Goal: Information Seeking & Learning: Find specific fact

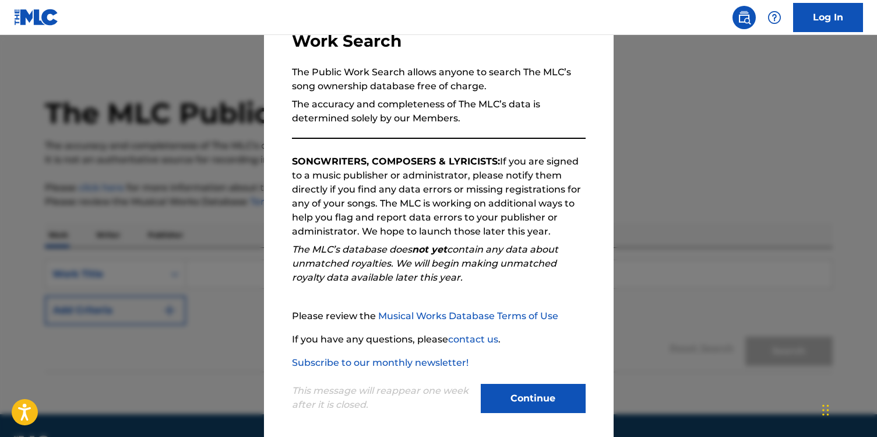
scroll to position [97, 0]
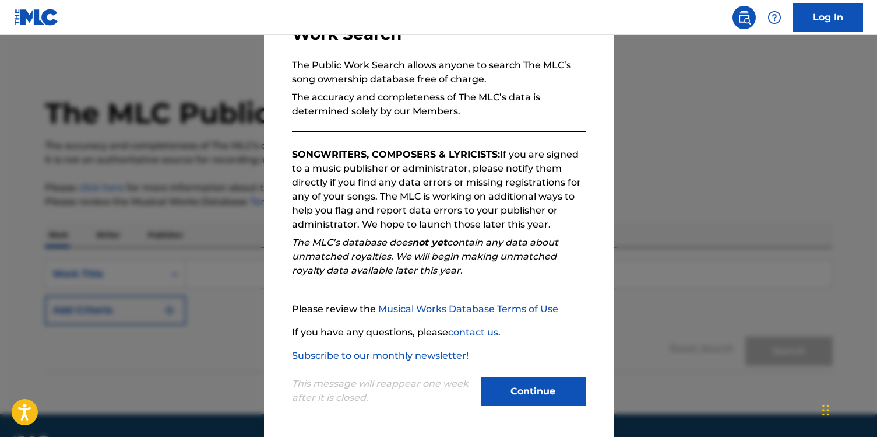
click at [501, 388] on button "Continue" at bounding box center [533, 391] width 105 height 29
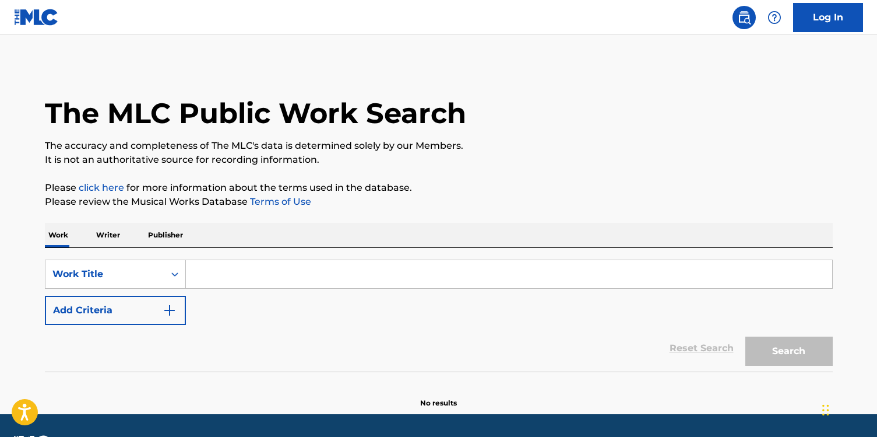
click at [224, 279] on input "Search Form" at bounding box center [509, 274] width 647 height 28
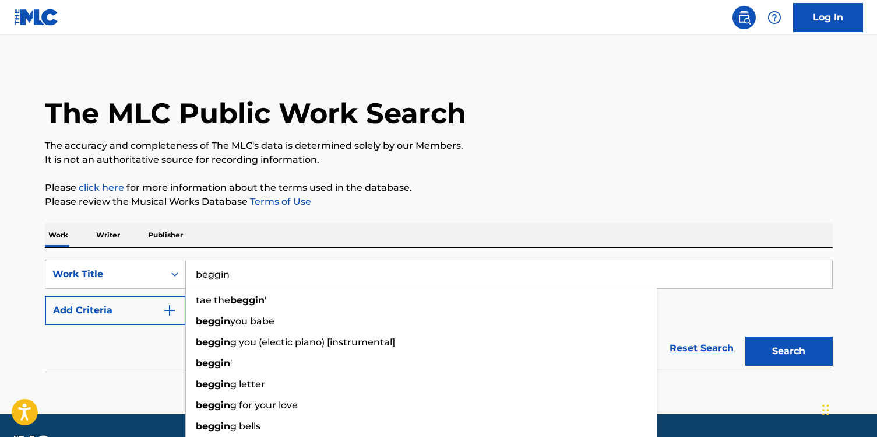
type input "beggin"
click at [67, 318] on button "Add Criteria" at bounding box center [115, 310] width 141 height 29
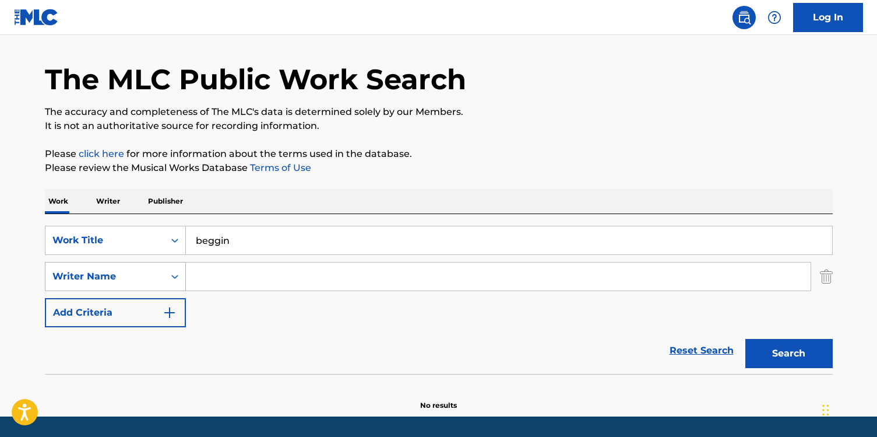
click at [184, 291] on div "Writer Name" at bounding box center [115, 276] width 141 height 29
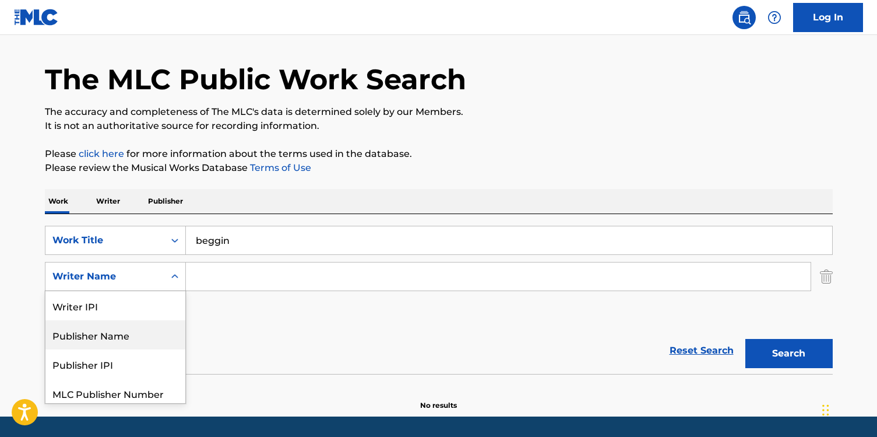
scroll to position [34, 0]
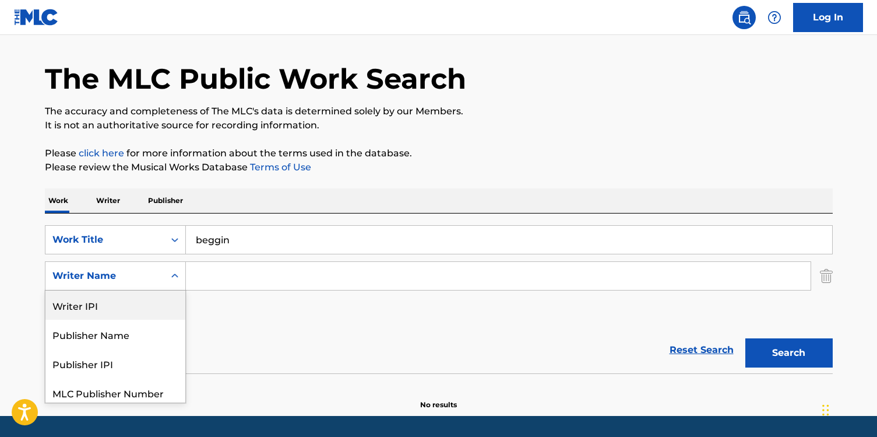
click at [218, 268] on input "Search Form" at bounding box center [498, 276] width 625 height 28
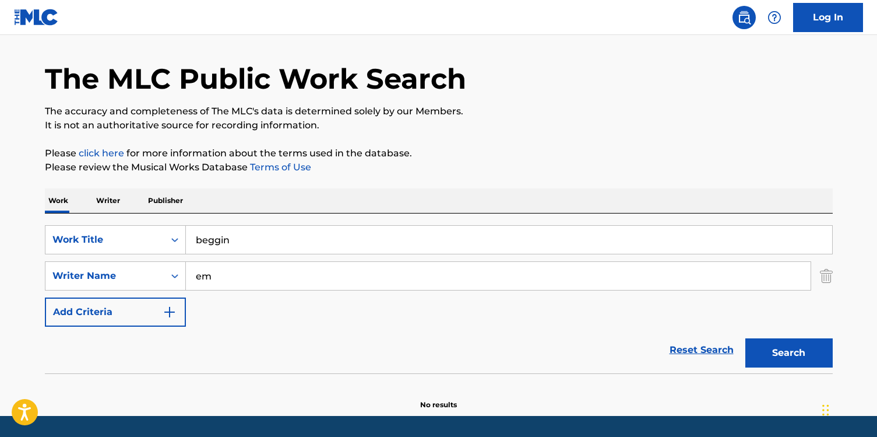
type input "e"
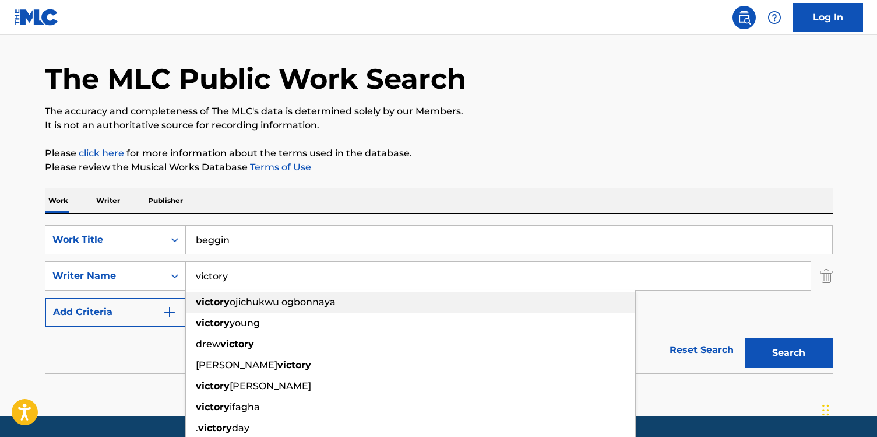
click at [224, 299] on strong "victory" at bounding box center [213, 301] width 34 height 11
type input "victory ojichukwu ogbonnaya"
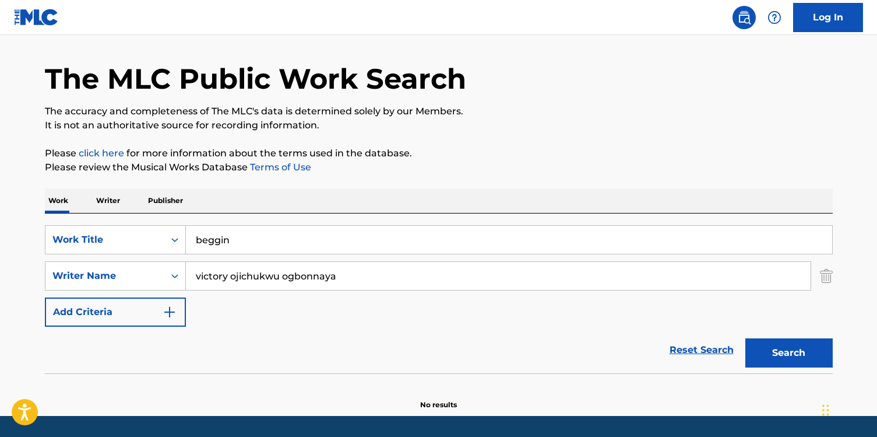
click at [816, 356] on button "Search" at bounding box center [789, 352] width 87 height 29
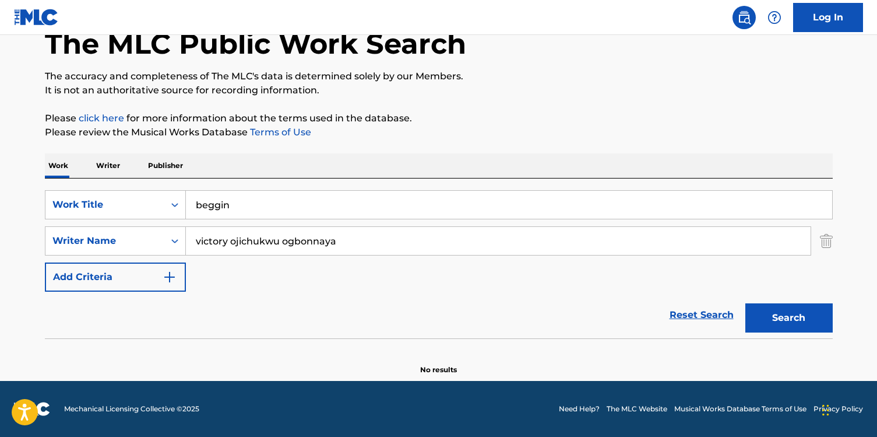
click at [409, 246] on input "victory ojichukwu ogbonnaya" at bounding box center [498, 241] width 625 height 28
click at [746, 303] on button "Search" at bounding box center [789, 317] width 87 height 29
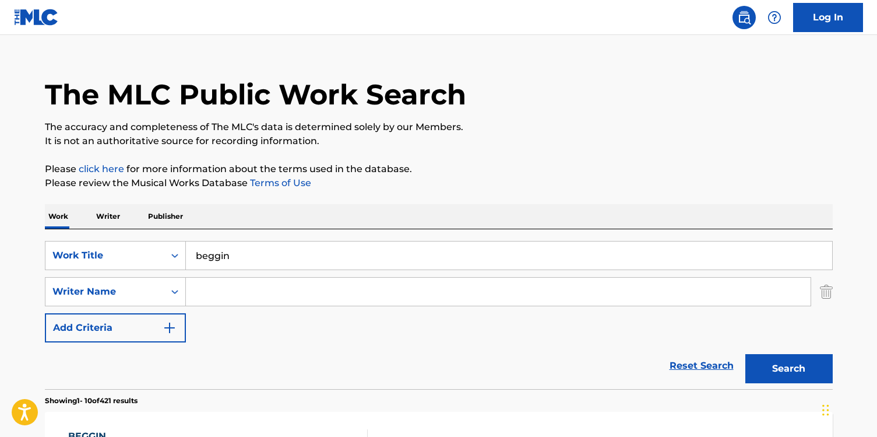
scroll to position [0, 0]
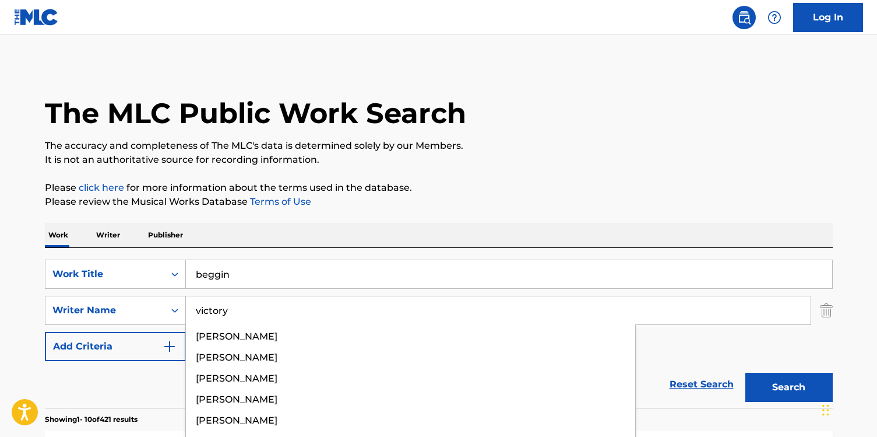
type input "victory"
click at [746, 373] on button "Search" at bounding box center [789, 387] width 87 height 29
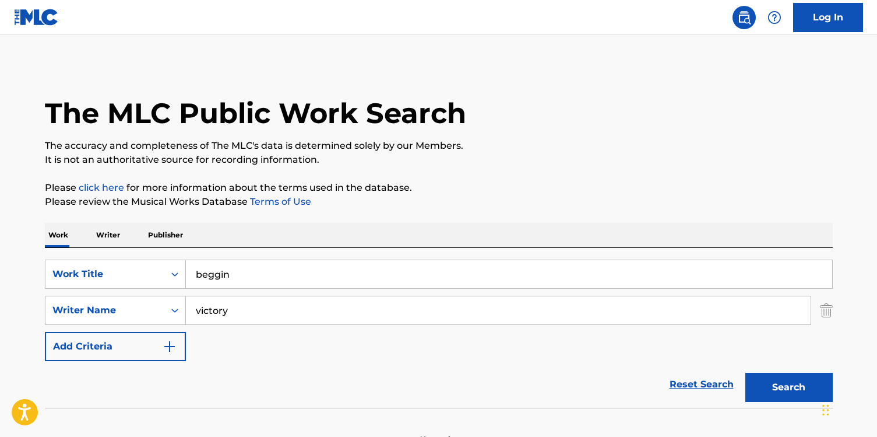
scroll to position [69, 0]
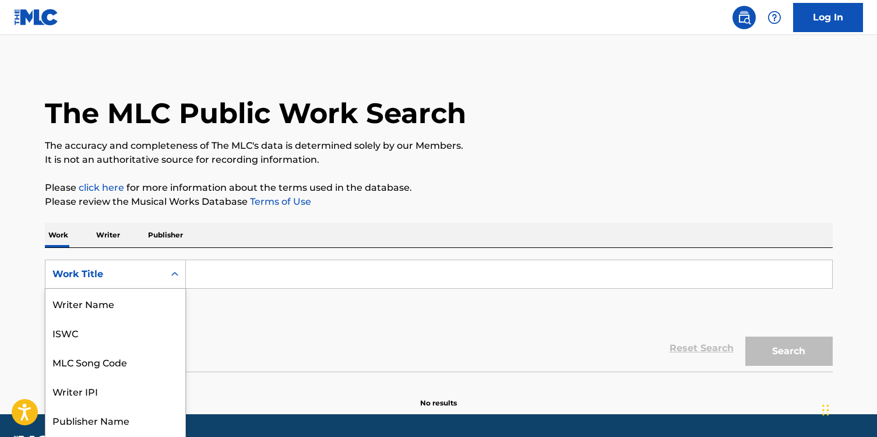
scroll to position [26, 0]
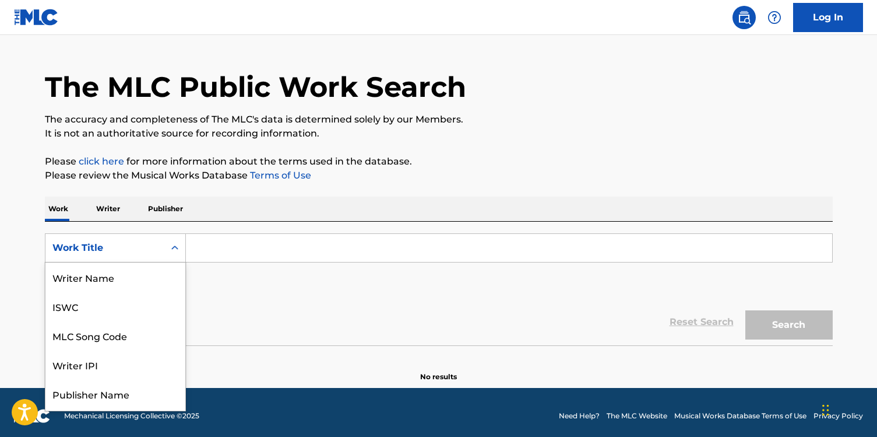
click at [145, 262] on div "Work Title selected, 8 of 8. 8 results available. Use Up and Down to choose opt…" at bounding box center [115, 247] width 141 height 29
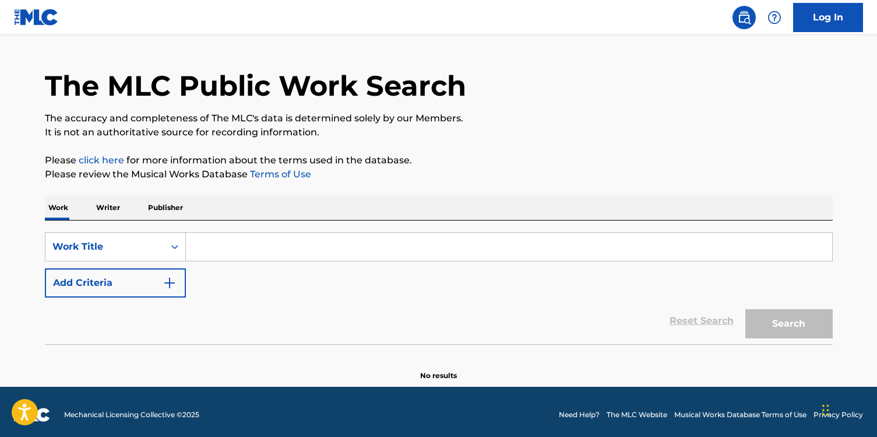
click at [233, 238] on input "Search Form" at bounding box center [509, 247] width 647 height 28
click at [138, 270] on button "Add Criteria" at bounding box center [115, 282] width 141 height 29
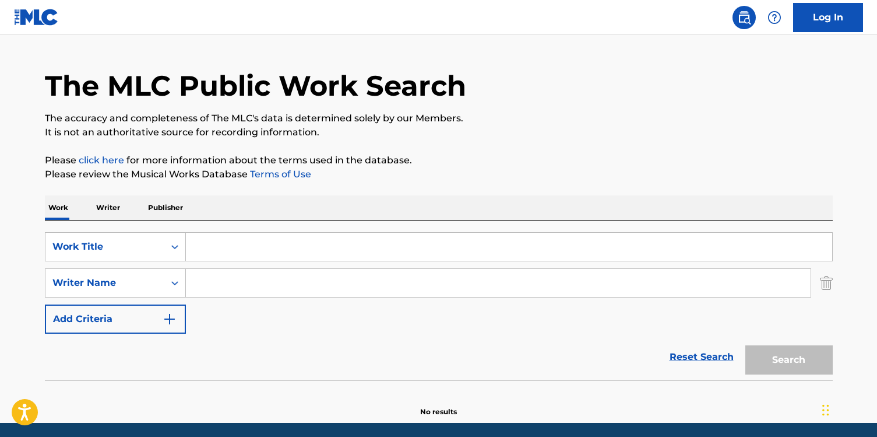
click at [216, 278] on input "Search Form" at bounding box center [498, 283] width 625 height 28
paste input "BombayMami"
type input "BombayMami"
click at [272, 246] on input "Search Form" at bounding box center [509, 247] width 647 height 28
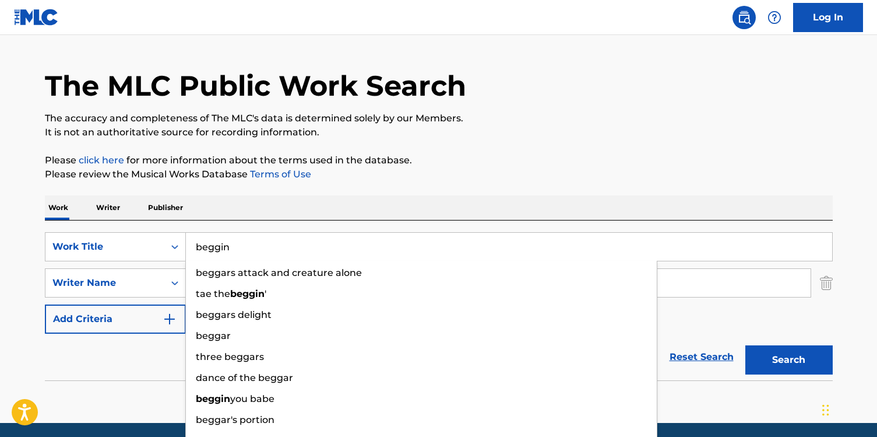
type input "beggin"
click at [746, 345] on button "Search" at bounding box center [789, 359] width 87 height 29
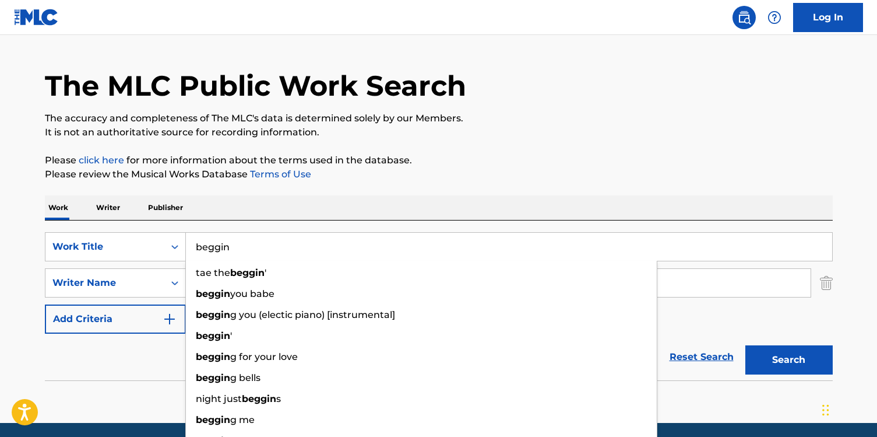
click at [425, 191] on div "The MLC Public Work Search The accuracy and completeness of The MLC's data is d…" at bounding box center [439, 227] width 816 height 380
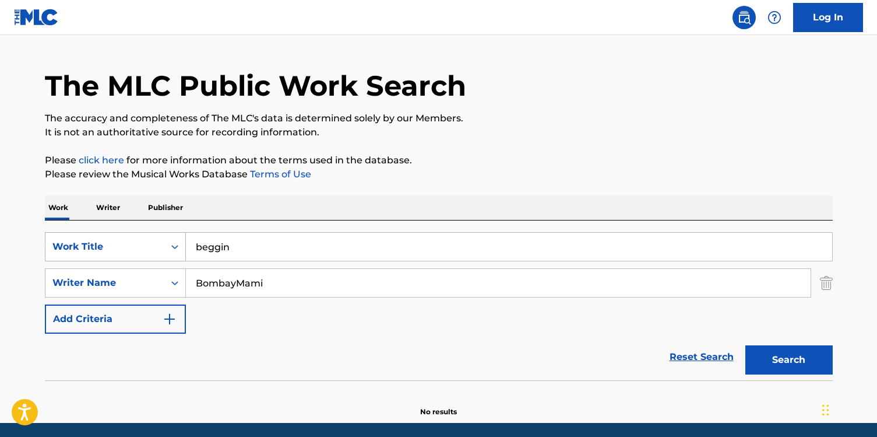
drag, startPoint x: 142, startPoint y: 273, endPoint x: 101, endPoint y: 250, distance: 47.0
click at [101, 250] on div "SearchWithCriteria98c8f51b-b1a6-4b51-900d-253b5c916104 Work Title beggin Search…" at bounding box center [439, 282] width 788 height 101
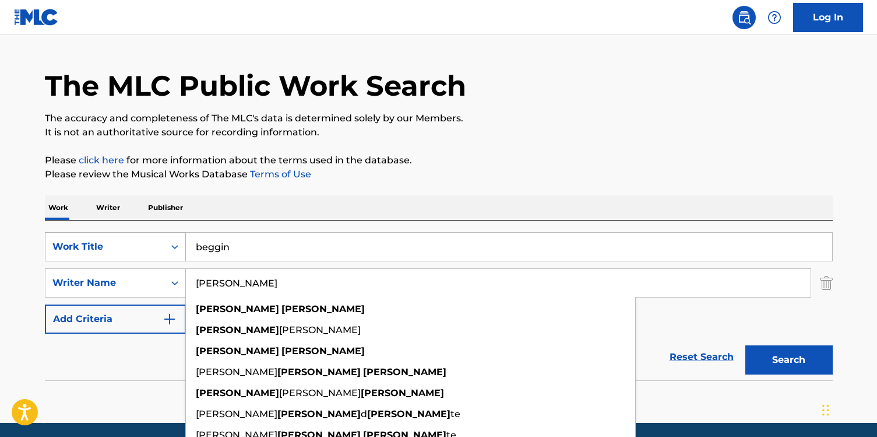
type input "[PERSON_NAME]"
click at [746, 345] on button "Search" at bounding box center [789, 359] width 87 height 29
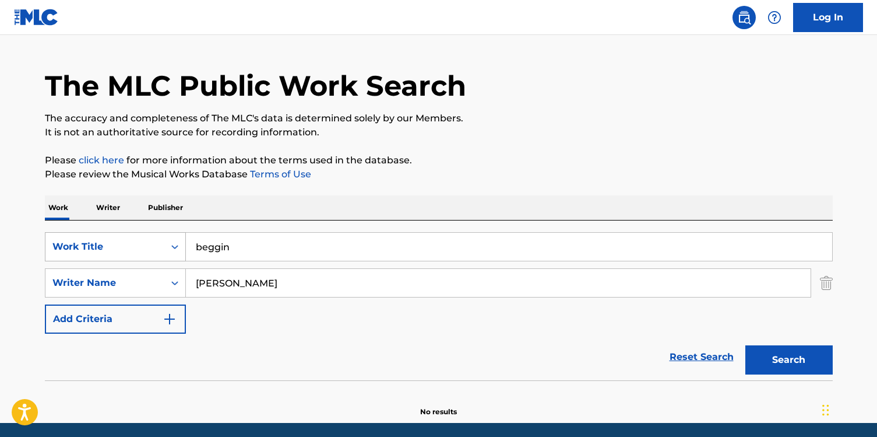
drag, startPoint x: 238, startPoint y: 250, endPoint x: 73, endPoint y: 242, distance: 165.2
click at [73, 242] on div "SearchWithCriteria98c8f51b-b1a6-4b51-900d-253b5c916104 Work Title beggin" at bounding box center [439, 246] width 788 height 29
